Goal: Information Seeking & Learning: Learn about a topic

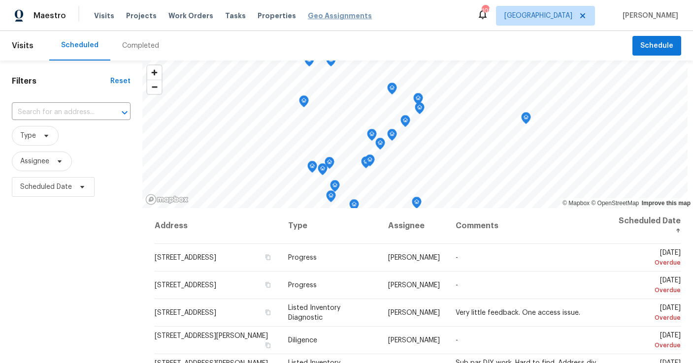
click at [191, 18] on span "Work Orders" at bounding box center [190, 16] width 45 height 10
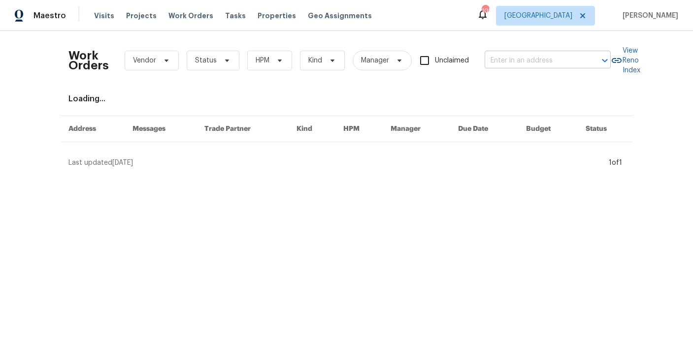
click at [507, 59] on input "text" at bounding box center [533, 60] width 98 height 15
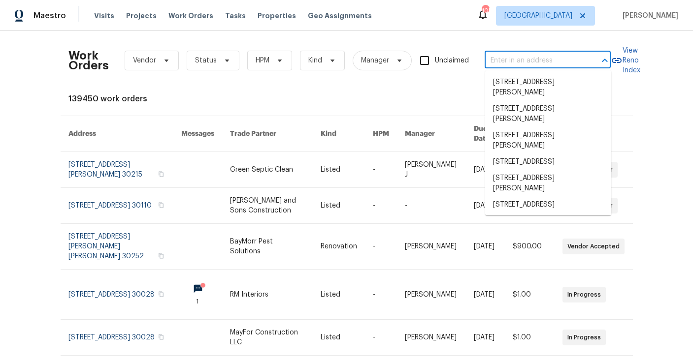
click at [509, 55] on input "text" at bounding box center [533, 60] width 98 height 15
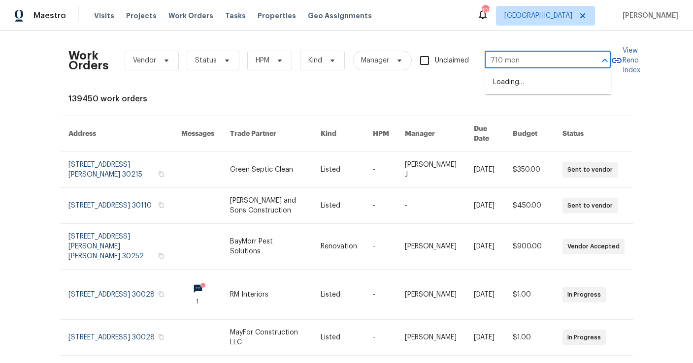
type input "710 mont"
click at [537, 107] on li "[STREET_ADDRESS]" at bounding box center [548, 99] width 126 height 16
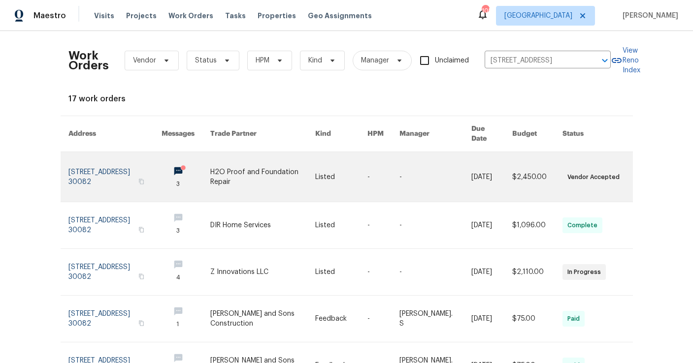
click at [133, 166] on link at bounding box center [115, 177] width 94 height 50
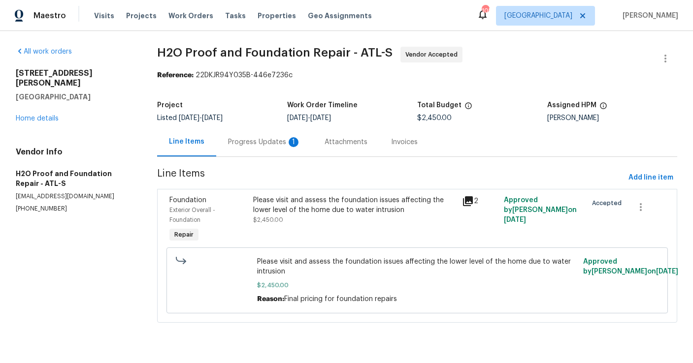
click at [471, 200] on icon at bounding box center [468, 201] width 10 height 10
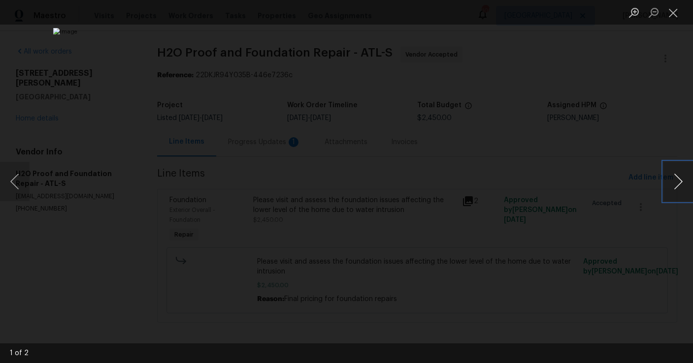
click at [679, 181] on button "Next image" at bounding box center [678, 181] width 30 height 39
click at [672, 18] on button "Close lightbox" at bounding box center [673, 12] width 20 height 17
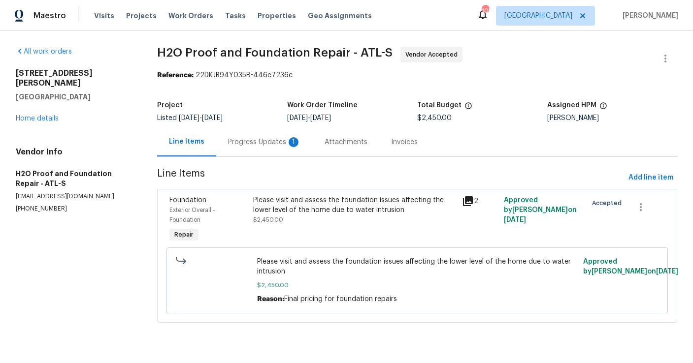
click at [288, 142] on div "1" at bounding box center [293, 142] width 10 height 10
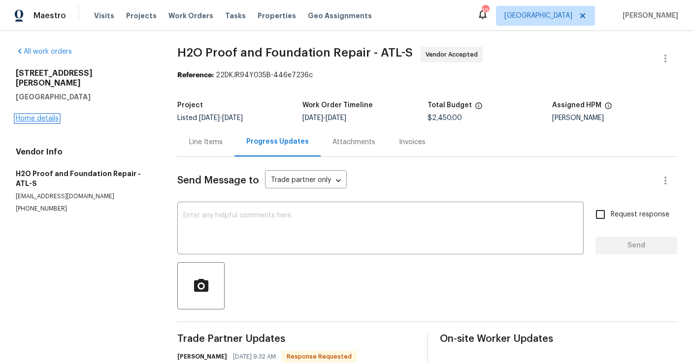
click at [48, 115] on link "Home details" at bounding box center [37, 118] width 43 height 7
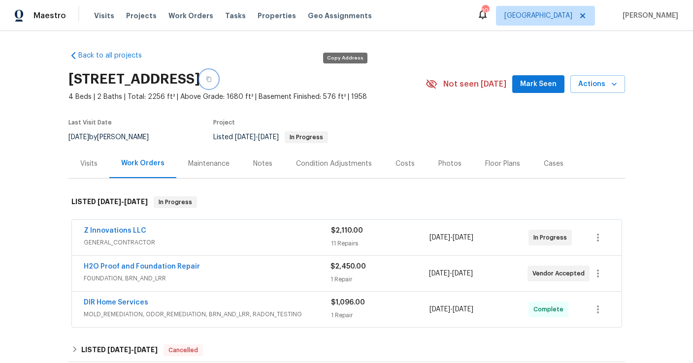
click at [212, 78] on icon "button" at bounding box center [209, 79] width 6 height 6
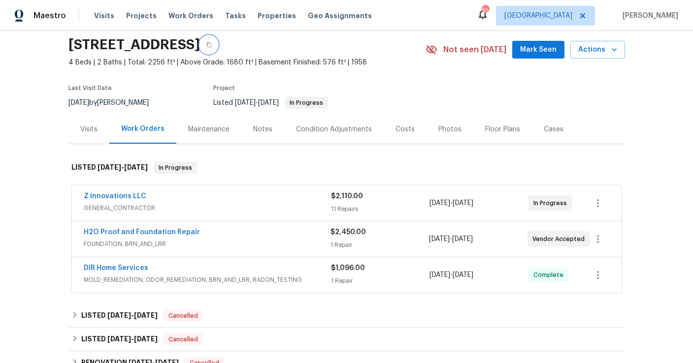
scroll to position [39, 0]
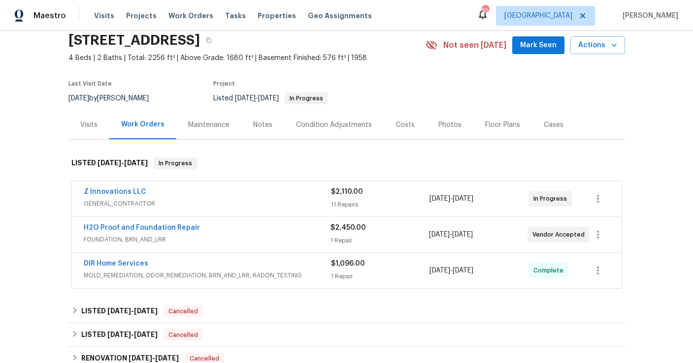
click at [84, 133] on div "Visits" at bounding box center [88, 124] width 41 height 29
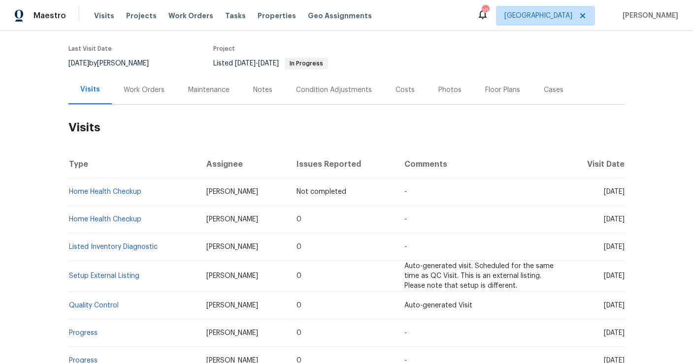
scroll to position [75, 0]
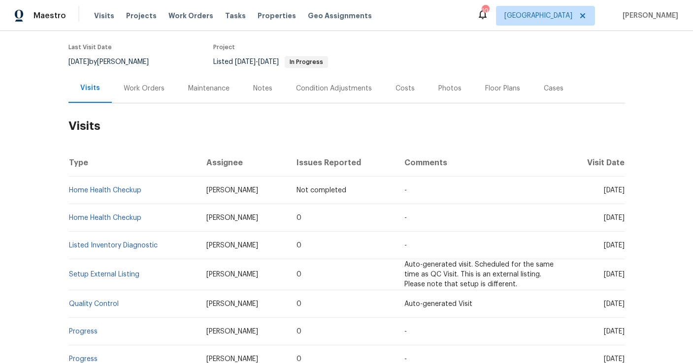
click at [142, 94] on div "Work Orders" at bounding box center [144, 88] width 64 height 29
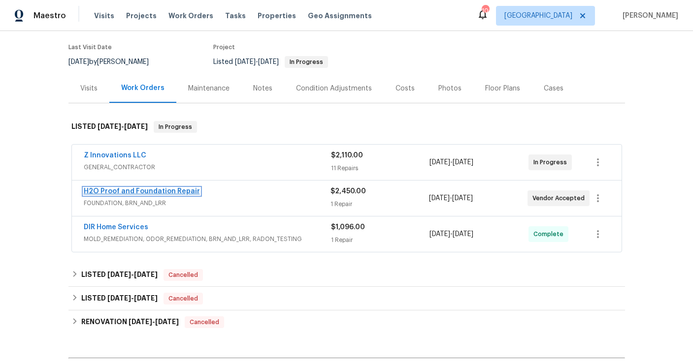
click at [140, 189] on link "H2O Proof and Foundation Repair" at bounding box center [142, 191] width 116 height 7
